Goal: Information Seeking & Learning: Learn about a topic

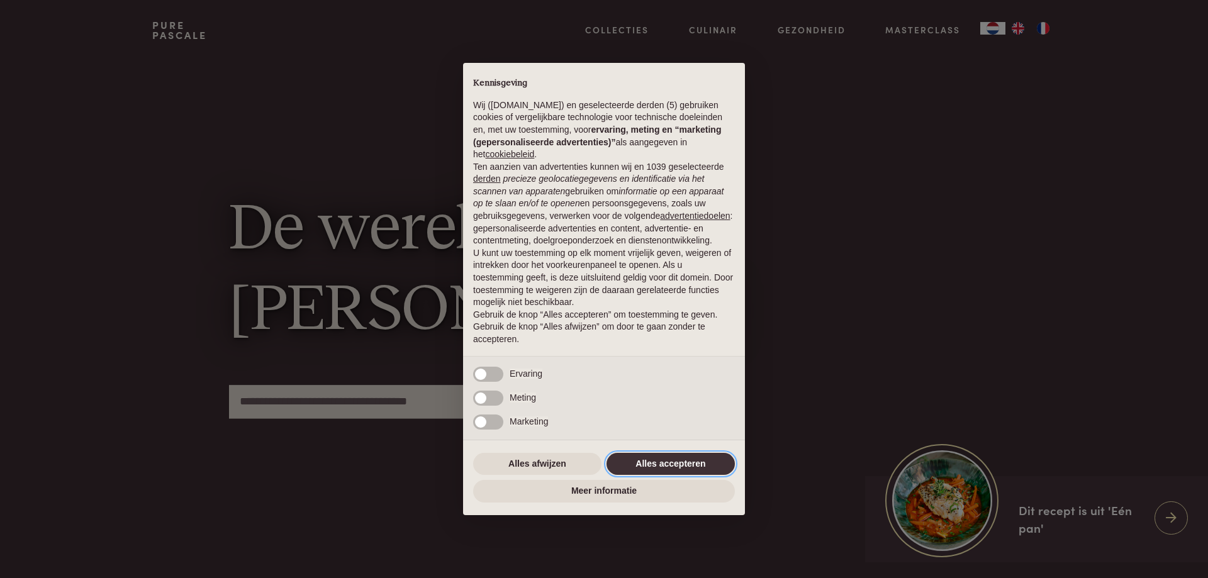
click at [671, 459] on button "Alles accepteren" at bounding box center [671, 464] width 128 height 23
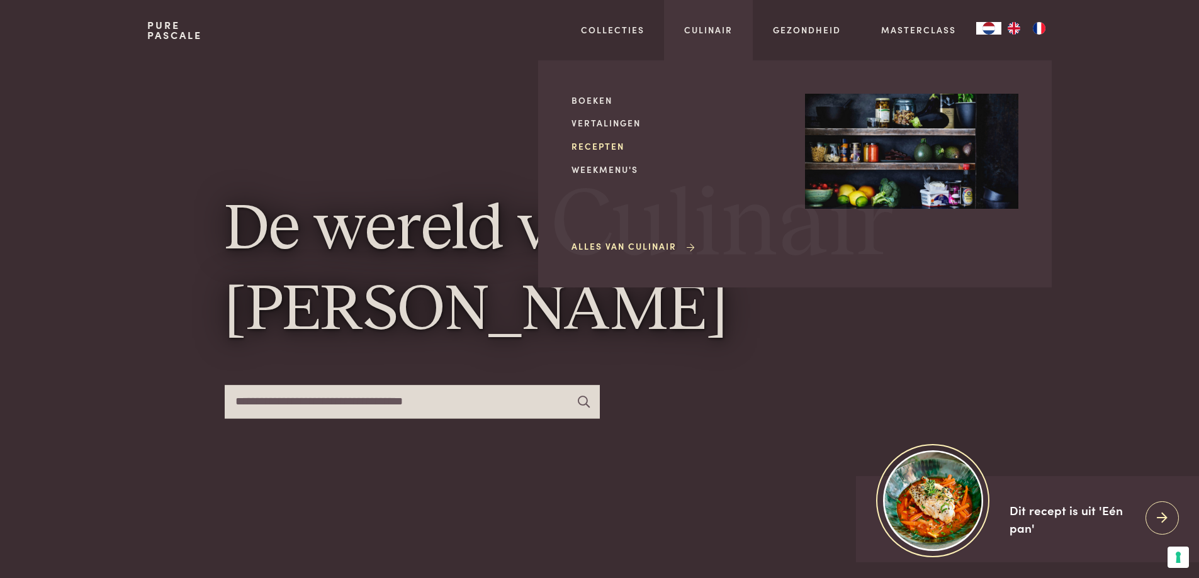
click at [591, 145] on link "Recepten" at bounding box center [677, 146] width 213 height 13
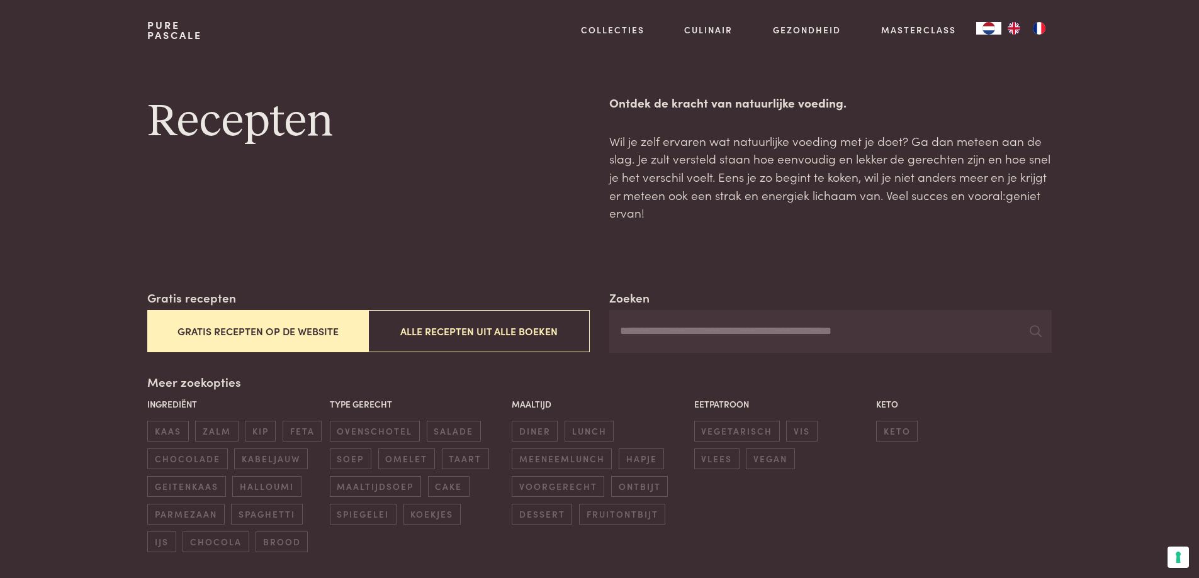
click at [281, 330] on button "Gratis recepten op de website" at bounding box center [257, 331] width 221 height 42
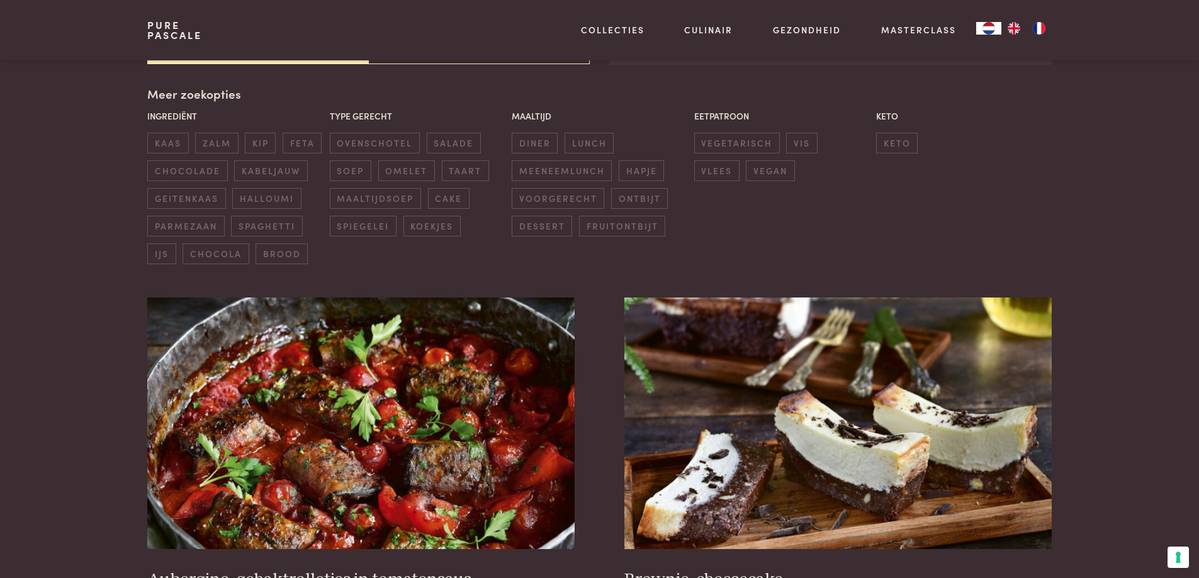
scroll to position [289, 0]
click at [358, 145] on span "ovenschotel" at bounding box center [375, 142] width 90 height 21
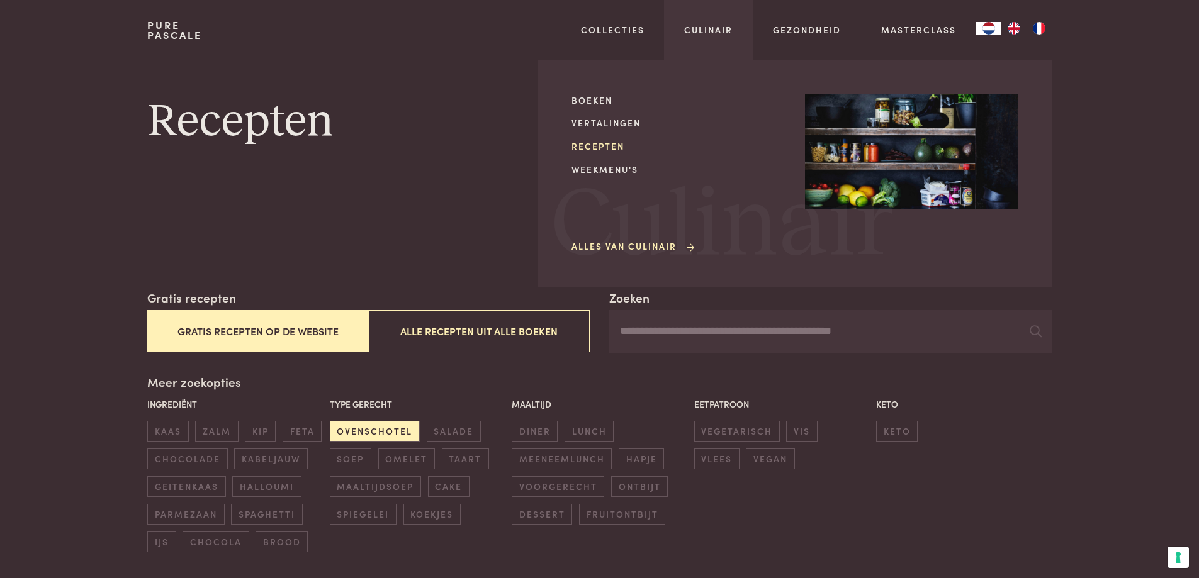
click at [593, 144] on link "Recepten" at bounding box center [677, 146] width 213 height 13
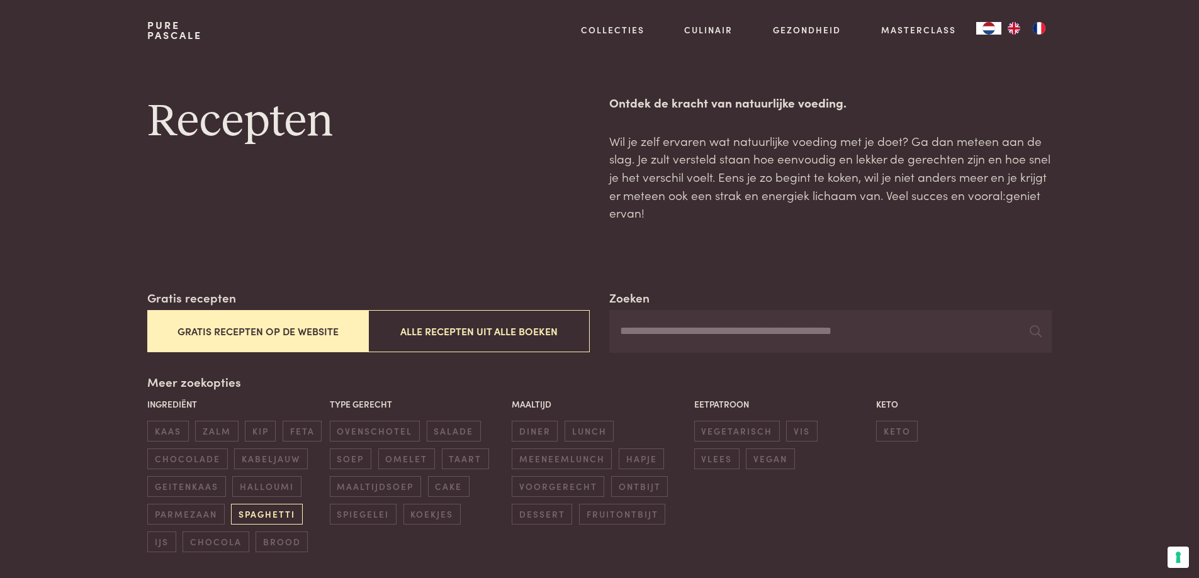
click at [257, 515] on span "spaghetti" at bounding box center [266, 514] width 71 height 21
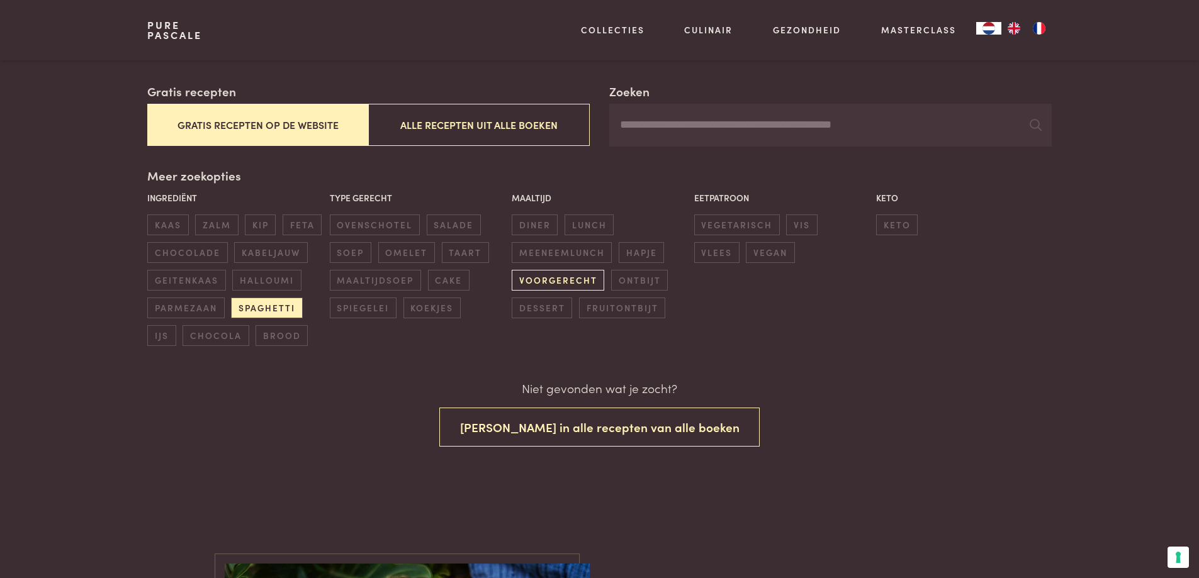
scroll to position [207, 0]
click at [619, 309] on span "fruitontbijt" at bounding box center [622, 307] width 86 height 21
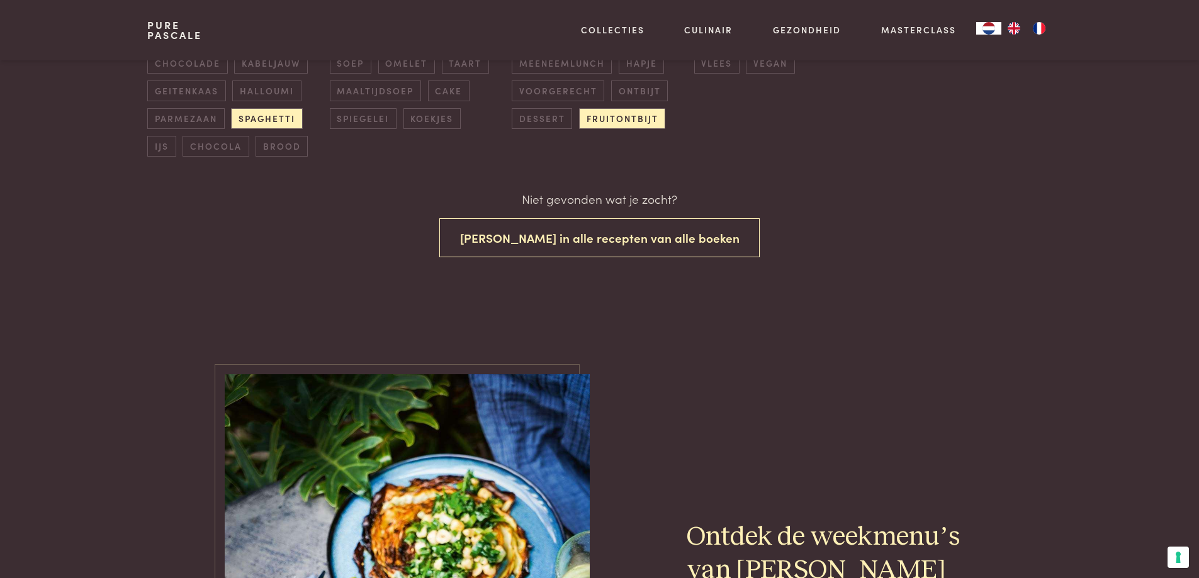
scroll to position [207, 0]
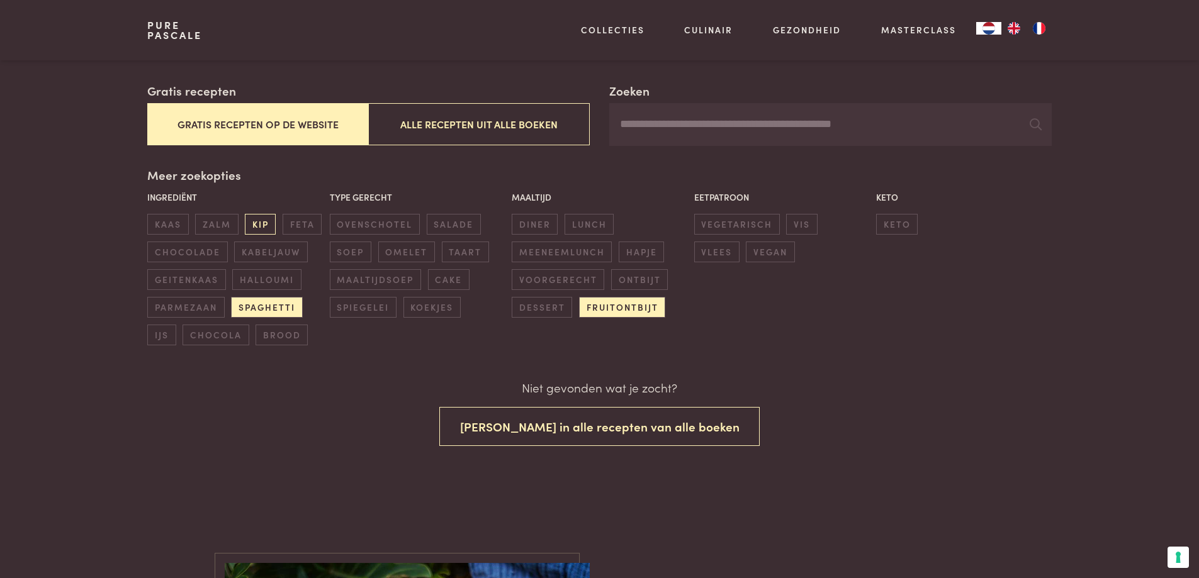
click at [253, 224] on span "kip" at bounding box center [260, 224] width 31 height 21
click at [274, 306] on span "spaghetti" at bounding box center [266, 307] width 71 height 21
click at [649, 309] on span "fruitontbijt" at bounding box center [622, 307] width 86 height 21
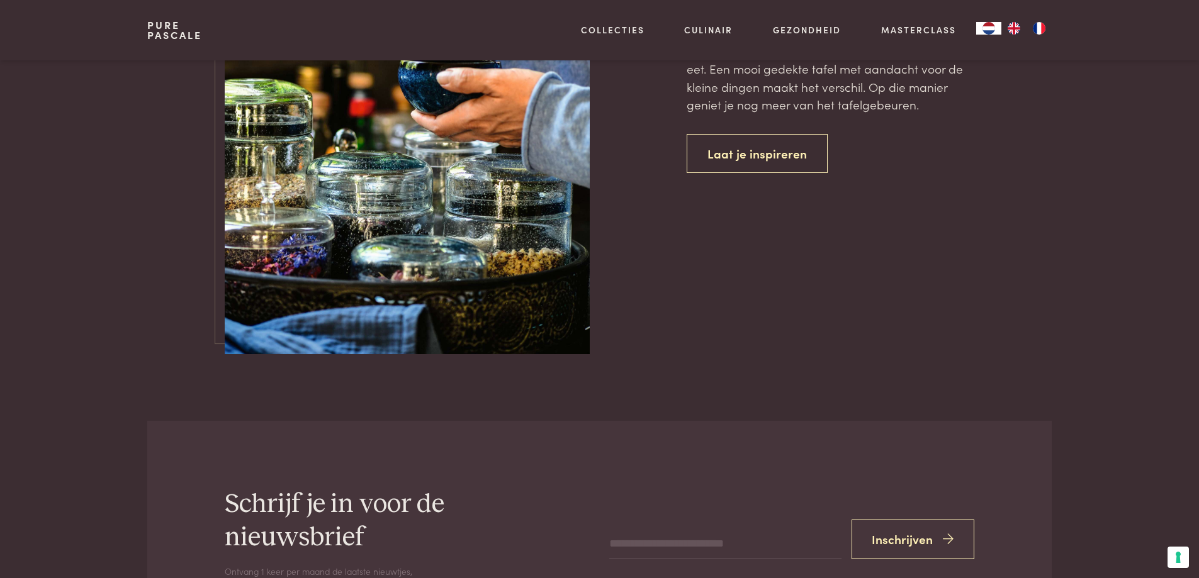
scroll to position [4128, 0]
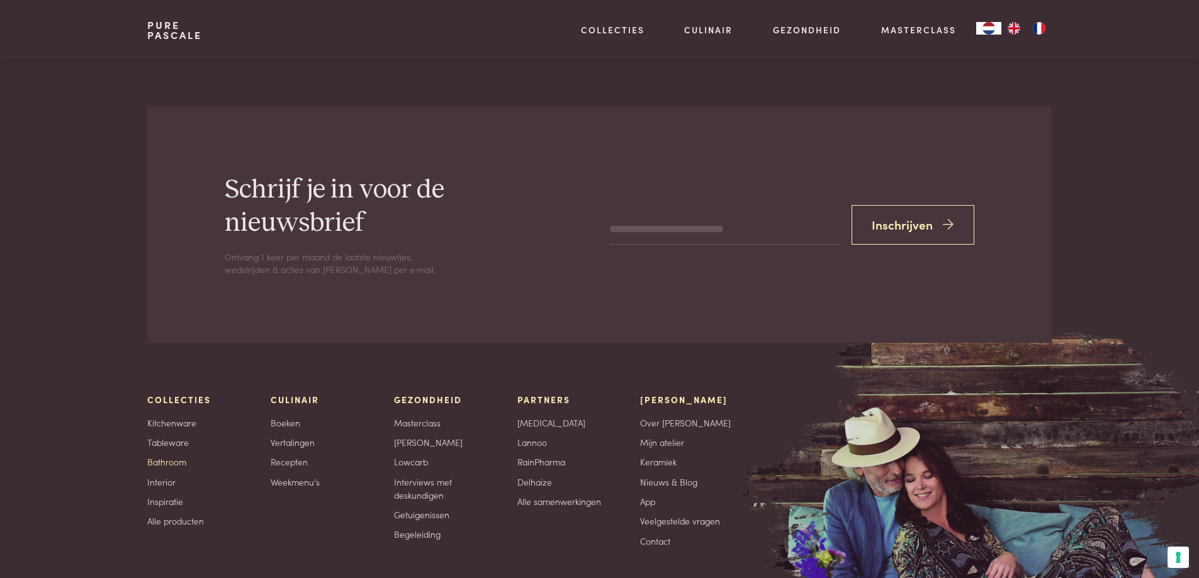
click at [156, 469] on link "Bathroom" at bounding box center [166, 462] width 39 height 13
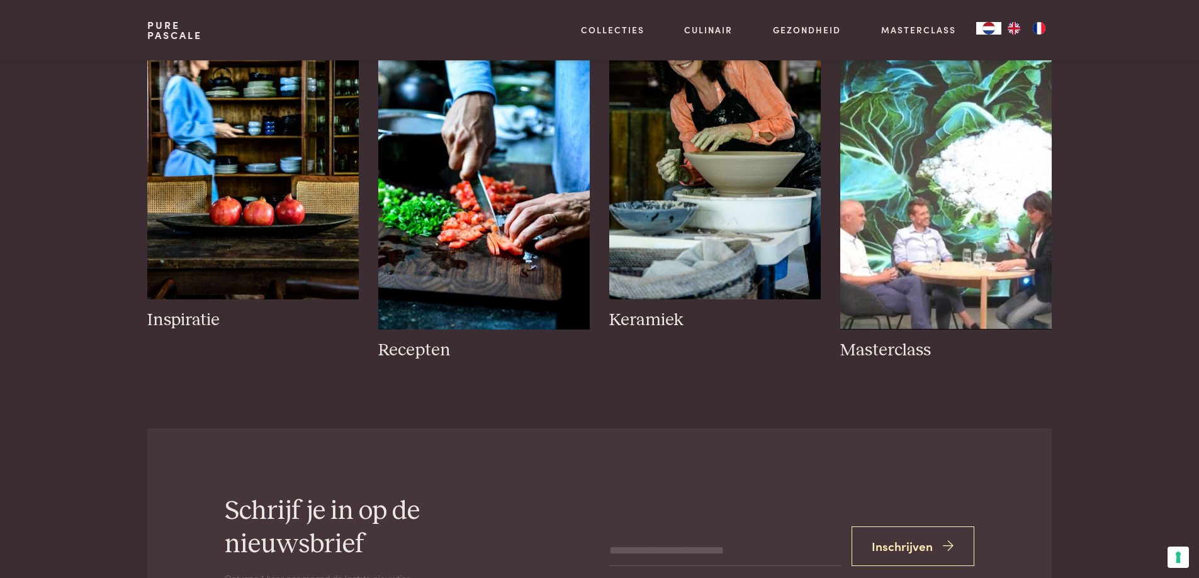
scroll to position [944, 0]
